Goal: Transaction & Acquisition: Purchase product/service

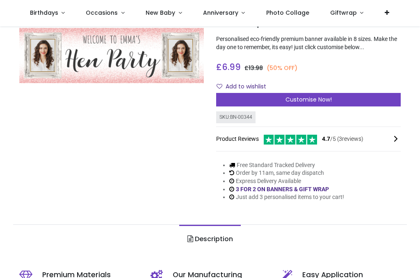
scroll to position [62, 0]
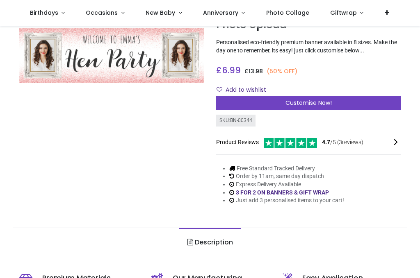
click at [306, 106] on div "Customise Now!" at bounding box center [308, 103] width 184 height 14
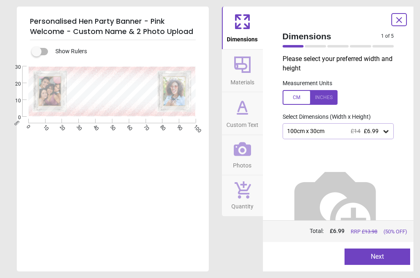
click at [377, 249] on button "Next" at bounding box center [377, 257] width 66 height 16
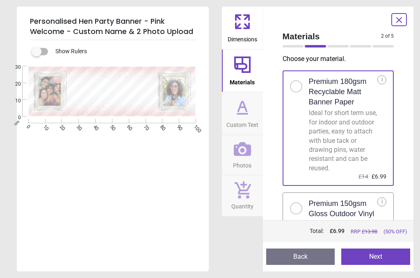
click at [375, 255] on button "Next" at bounding box center [375, 257] width 69 height 16
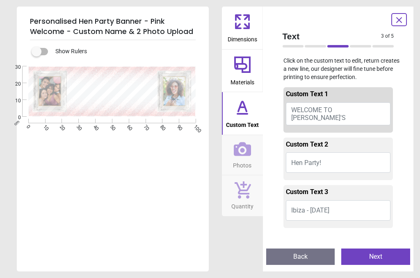
click at [345, 113] on span "WELCOME TO EMILY'S" at bounding box center [318, 114] width 54 height 16
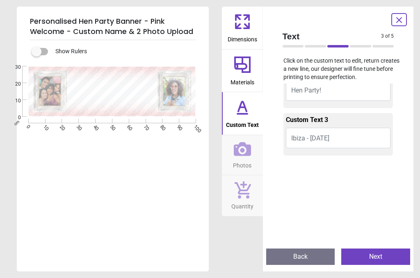
scroll to position [70, 0]
click at [307, 141] on button "Ibiza - July 2025" at bounding box center [338, 137] width 105 height 20
type textarea "**********"
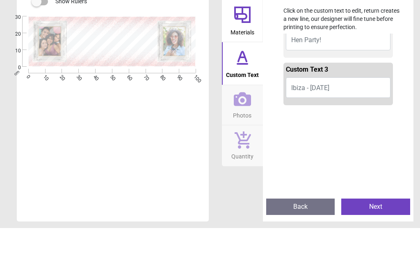
click at [302, 134] on span "Ibiza - July 2025" at bounding box center [310, 138] width 38 height 8
click at [307, 127] on button "Ibiza - July 2025" at bounding box center [338, 137] width 105 height 20
click at [299, 127] on button "Ibiza - July 2025" at bounding box center [338, 137] width 105 height 20
click at [329, 134] on span "Ibiza - July 2025" at bounding box center [310, 138] width 38 height 8
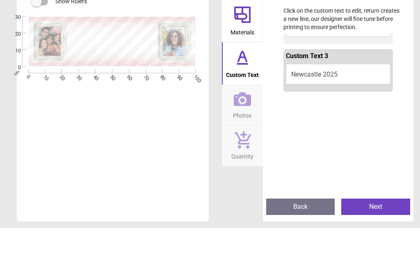
scroll to position [82, 0]
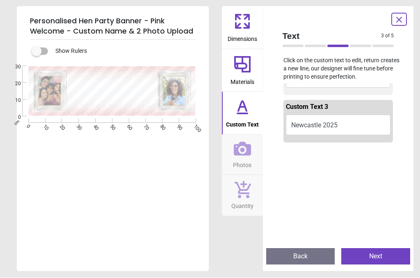
type textarea "**********"
click at [374, 263] on button "Next" at bounding box center [375, 257] width 69 height 16
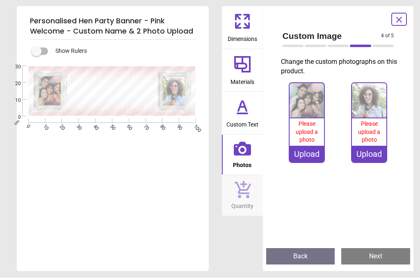
click at [311, 138] on span "Please upload a photo" at bounding box center [306, 132] width 22 height 23
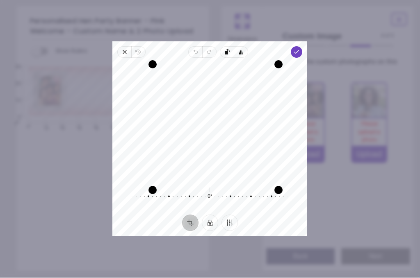
click at [302, 52] on span "Done" at bounding box center [296, 52] width 11 height 11
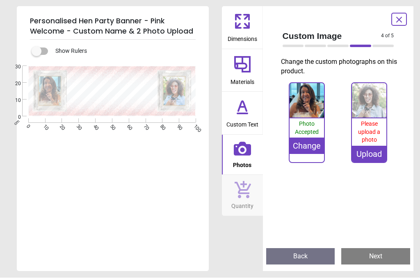
click at [371, 117] on img at bounding box center [369, 101] width 34 height 34
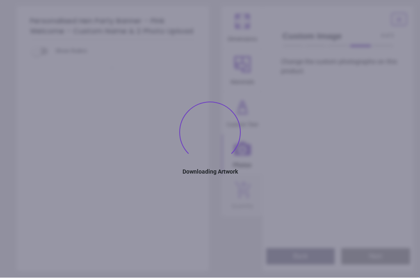
type textarea "**********"
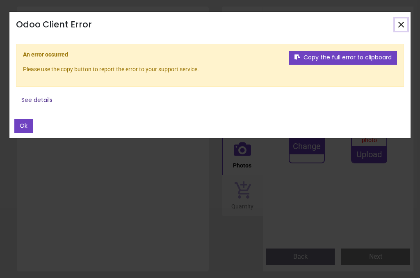
click at [396, 27] on button "Close" at bounding box center [401, 24] width 12 height 12
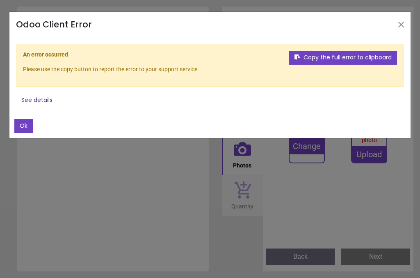
click at [25, 132] on button "Ok" at bounding box center [23, 126] width 18 height 14
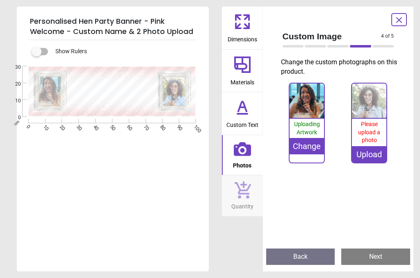
click at [370, 141] on span "Please upload a photo" at bounding box center [369, 132] width 22 height 23
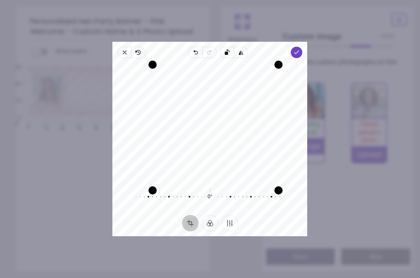
click at [297, 58] on div "Recenter 0° Reset" at bounding box center [209, 136] width 195 height 157
click at [300, 49] on icon "button" at bounding box center [296, 52] width 7 height 7
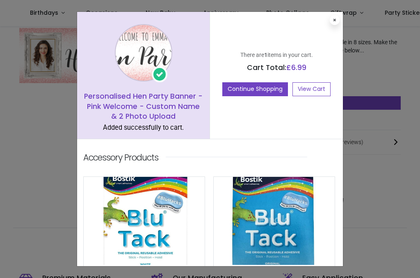
click at [337, 20] on button at bounding box center [334, 20] width 10 height 10
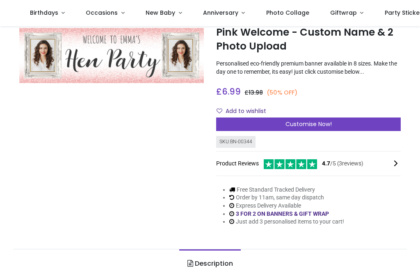
scroll to position [39, 0]
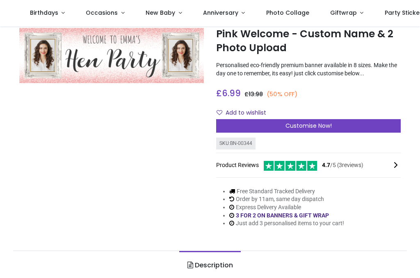
click at [119, 14] on link "Occasions" at bounding box center [105, 13] width 60 height 26
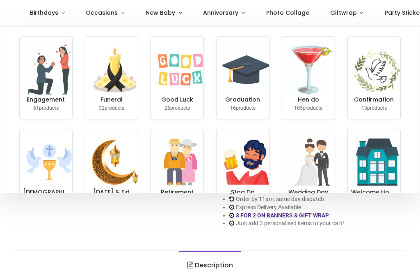
click at [311, 74] on img at bounding box center [311, 69] width 52 height 52
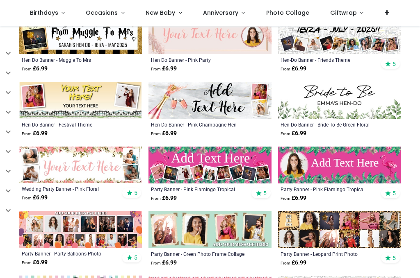
scroll to position [452, 0]
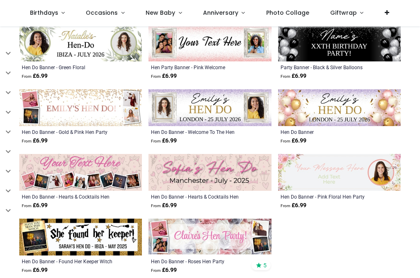
scroll to position [1154, 0]
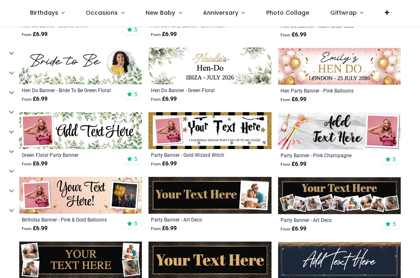
scroll to position [1475, 0]
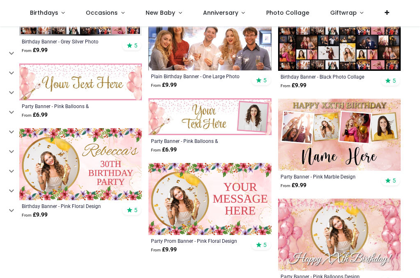
scroll to position [2316, 0]
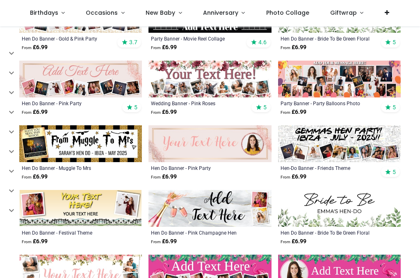
scroll to position [341, 0]
click at [211, 154] on img at bounding box center [209, 143] width 122 height 37
click at [259, 147] on img at bounding box center [209, 143] width 122 height 37
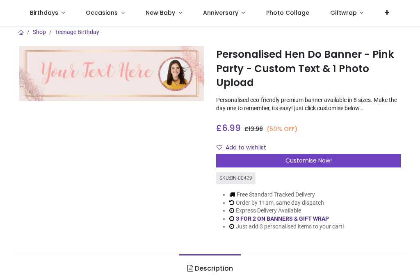
scroll to position [4, 0]
